Goal: Task Accomplishment & Management: Complete application form

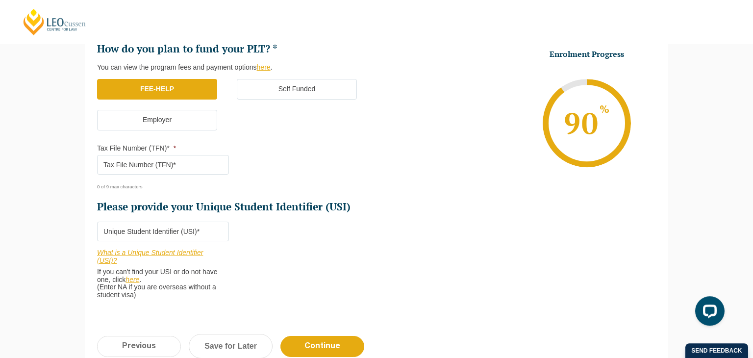
scroll to position [301, 0]
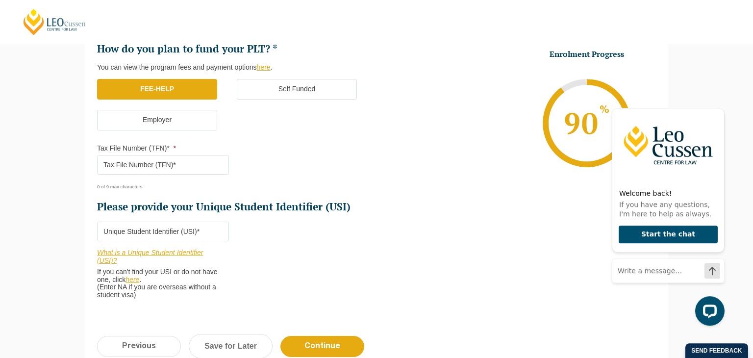
click at [169, 166] on input "Tax File Number (TFN)* *" at bounding box center [163, 165] width 132 height 20
click at [137, 230] on input "Please provide your Unique Student Identifier (USI) *" at bounding box center [163, 232] width 132 height 20
type input "VWCL367G2B"
click at [130, 161] on input "Tax File Number (TFN)* *" at bounding box center [163, 165] width 132 height 20
type input "490307066"
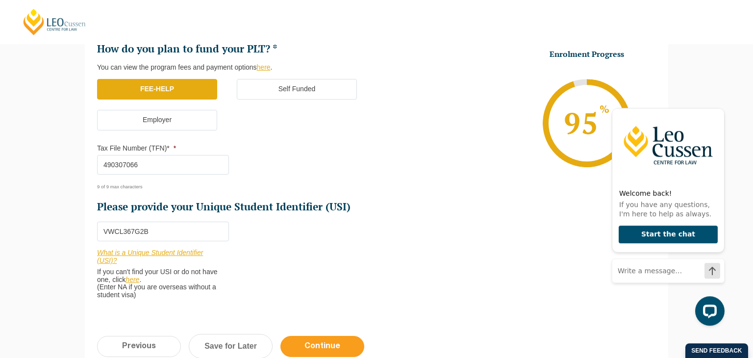
click at [317, 342] on input "Continue" at bounding box center [322, 346] width 84 height 21
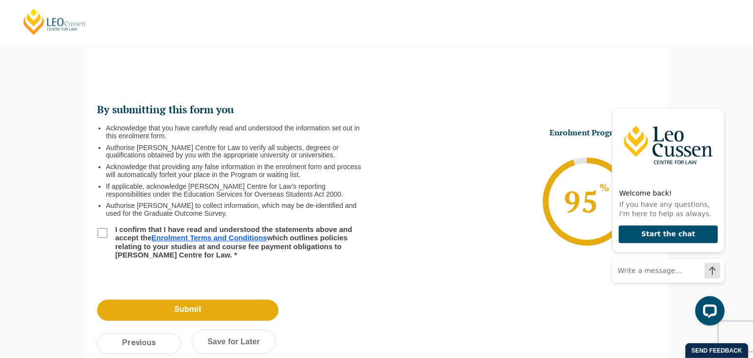
scroll to position [84, 0]
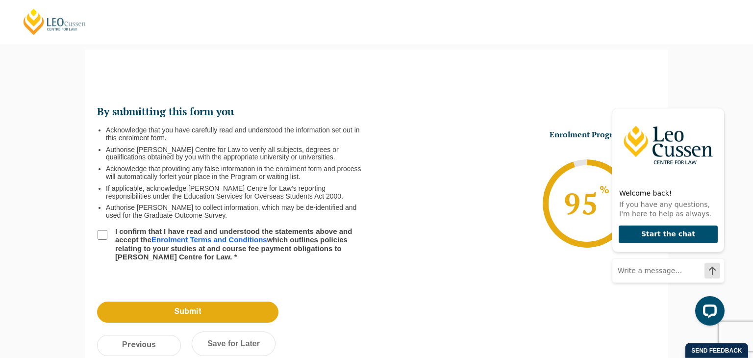
click at [104, 237] on input "I confirm that I have read and understood the statements above and accept the E…" at bounding box center [103, 235] width 10 height 10
checkbox input "true"
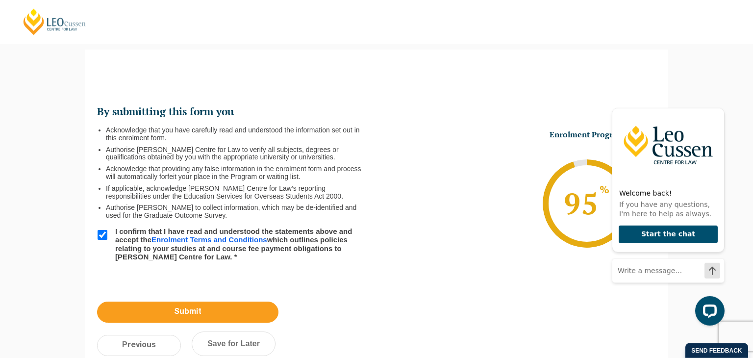
click at [163, 308] on input "Submit" at bounding box center [187, 312] width 181 height 21
